Goal: Find contact information: Obtain details needed to contact an individual or organization

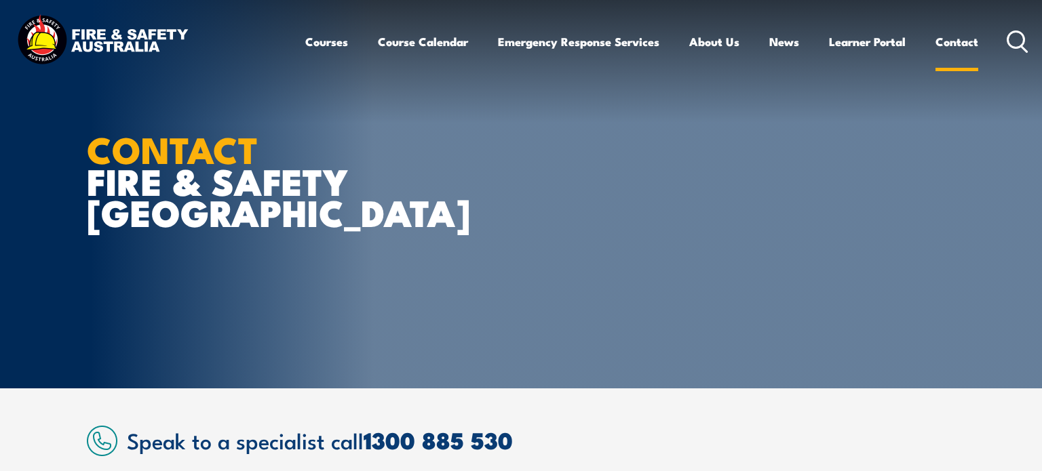
click at [957, 44] on link "Contact" at bounding box center [957, 42] width 43 height 36
click at [967, 46] on link "Contact" at bounding box center [957, 42] width 43 height 36
click at [958, 44] on link "Contact" at bounding box center [957, 42] width 43 height 36
